Goal: Find contact information: Find contact information

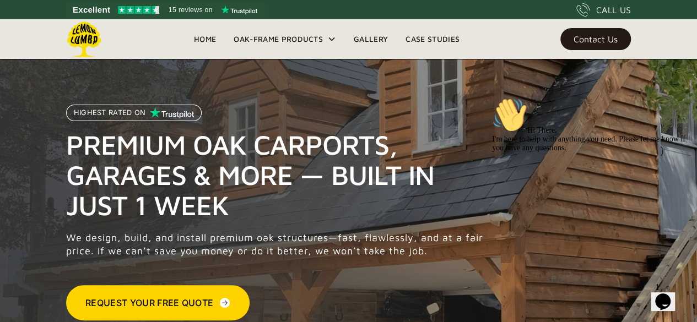
click at [370, 38] on link "Gallery" at bounding box center [371, 39] width 52 height 17
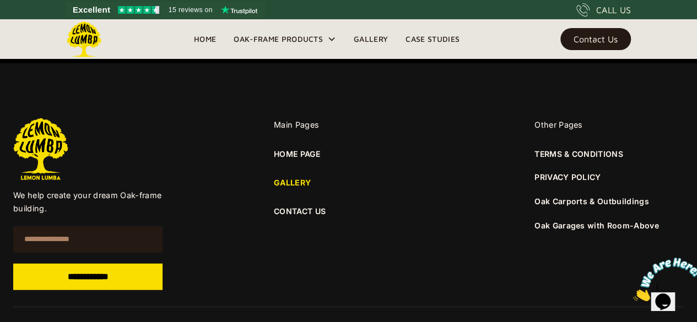
scroll to position [1388, 0]
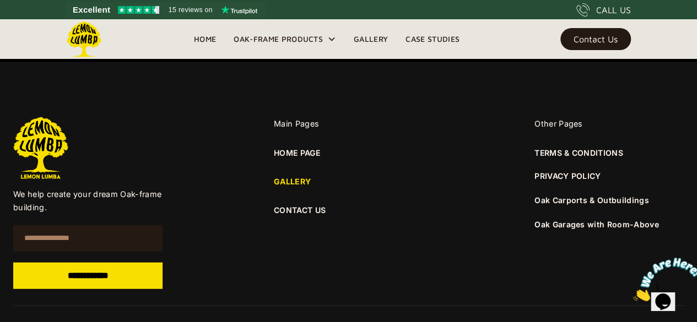
click at [302, 205] on link "CONTACT US" at bounding box center [348, 210] width 149 height 12
